Goal: Navigation & Orientation: Find specific page/section

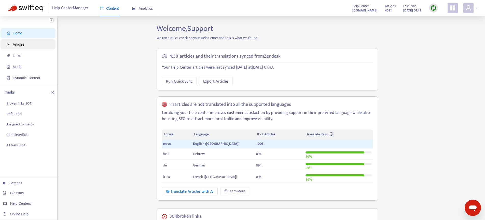
click at [13, 42] on span "Articles" at bounding box center [19, 44] width 12 height 4
